Goal: Find specific page/section: Find specific page/section

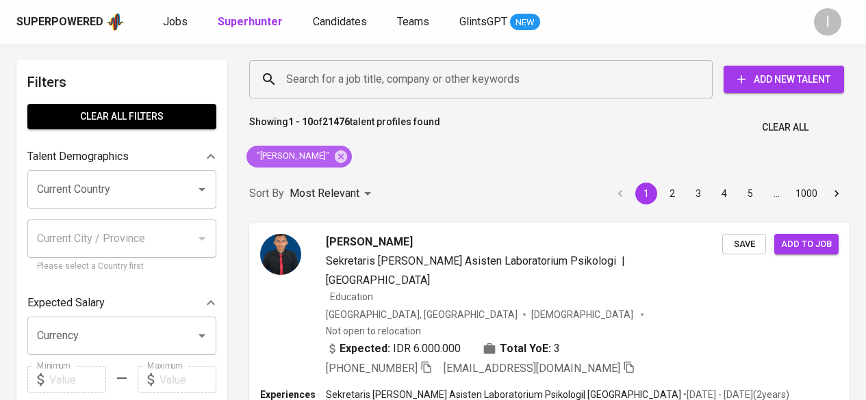
click at [347, 156] on icon at bounding box center [341, 156] width 12 height 12
click at [347, 68] on input "Search for a job title, company or other keywords" at bounding box center [484, 79] width 403 height 26
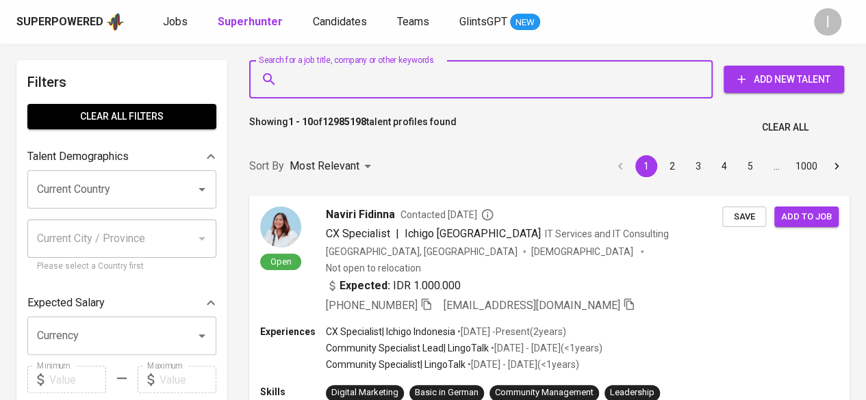
click at [346, 69] on input "Search for a job title, company or other keywords" at bounding box center [484, 79] width 403 height 26
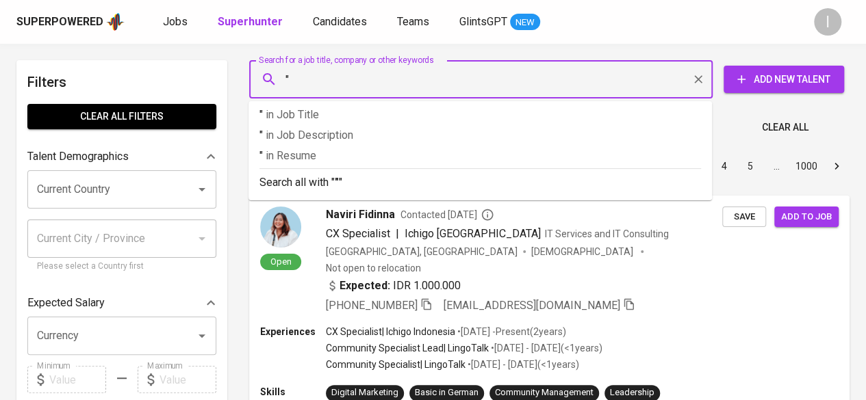
paste input "Cut Putrie Intan"
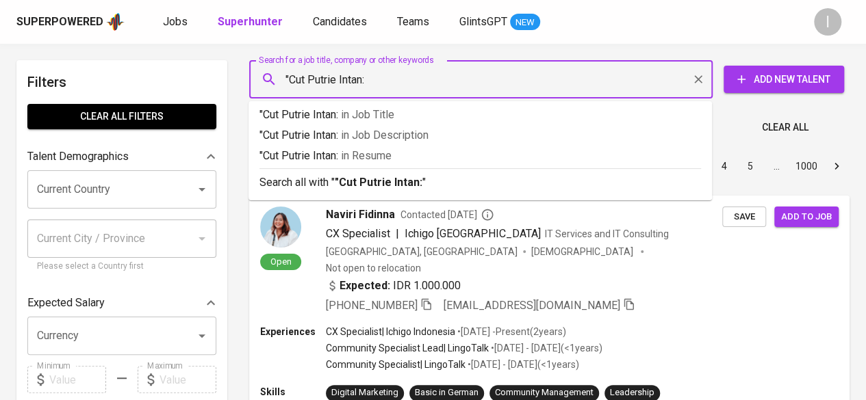
type input ""Cut Putrie Intan"
type input """
click at [367, 77] on input """ at bounding box center [484, 79] width 403 height 26
click at [375, 79] on input """ at bounding box center [484, 79] width 403 height 26
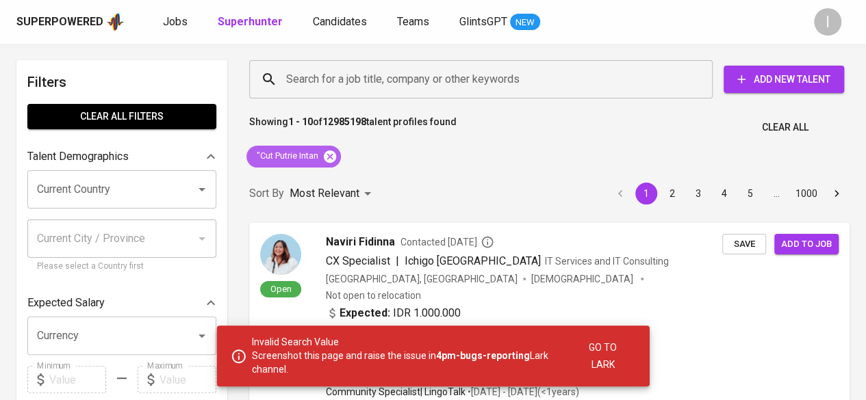
click at [333, 157] on icon at bounding box center [329, 156] width 15 height 15
click at [326, 77] on input "Search for a job title, company or other keywords" at bounding box center [484, 79] width 403 height 26
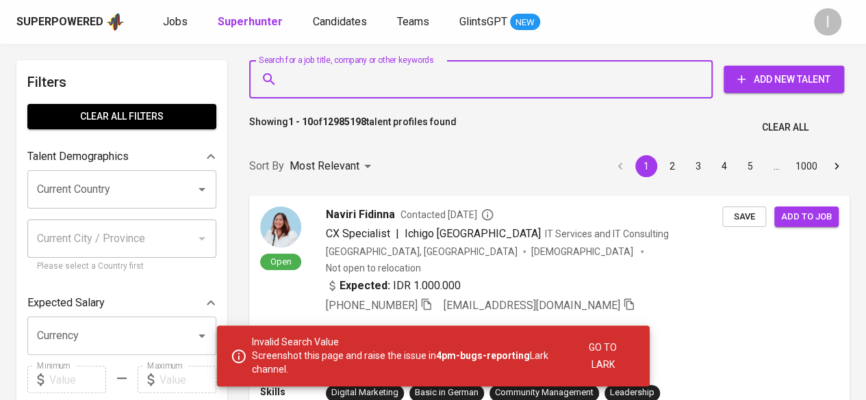
paste input "Cut Putrie Intan"
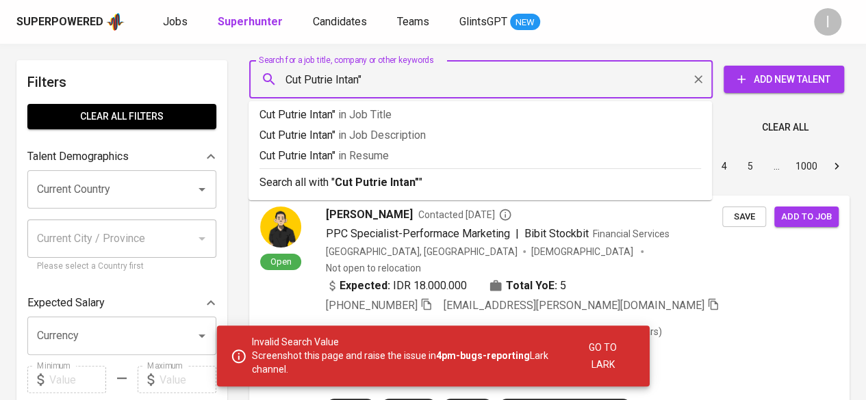
click at [286, 77] on input "Cut Putrie Intan"" at bounding box center [484, 79] width 403 height 26
type input ""Cut Putrie Intan""
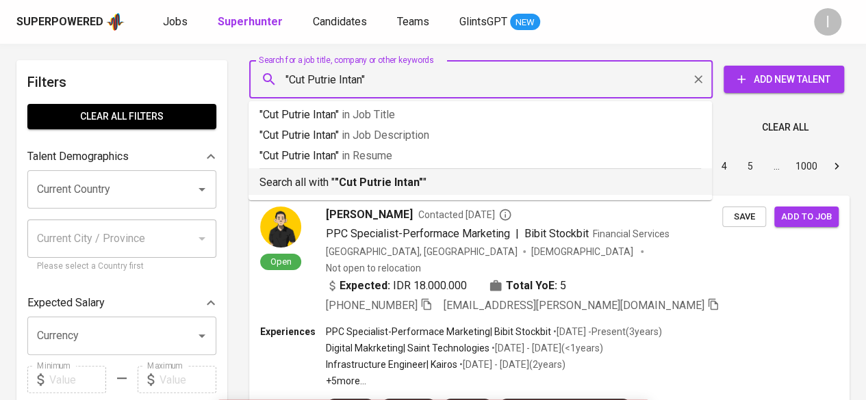
click at [376, 184] on b ""Cut Putrie Intan"" at bounding box center [379, 182] width 88 height 13
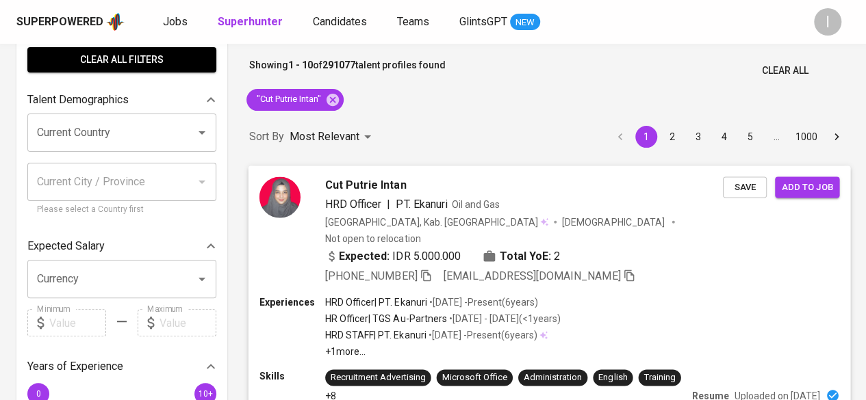
scroll to position [57, 0]
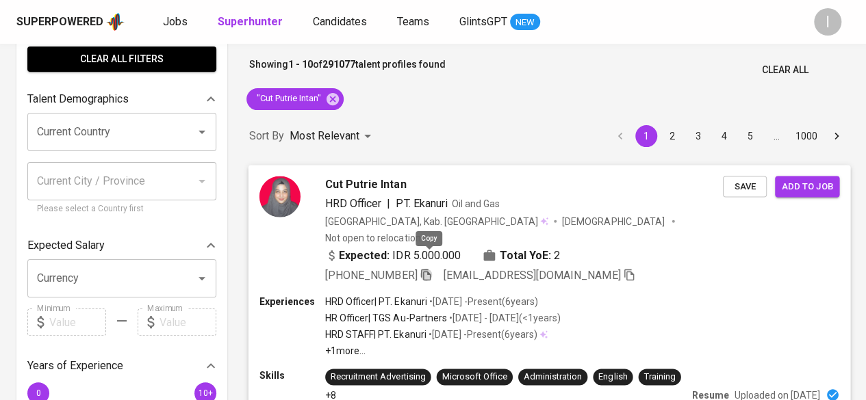
click at [428, 268] on icon "button" at bounding box center [426, 274] width 12 height 12
